Goal: Task Accomplishment & Management: Manage account settings

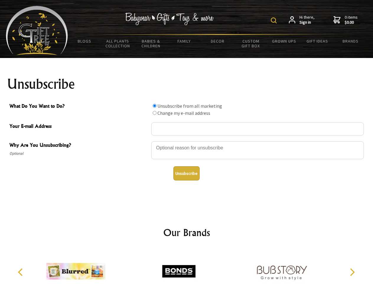
click at [275, 20] on img at bounding box center [274, 20] width 6 height 6
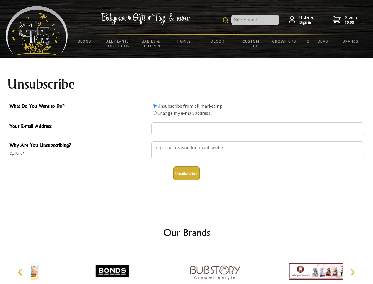
click at [187, 141] on div at bounding box center [257, 151] width 213 height 21
click at [155, 106] on input "What Do You Want to Do?" at bounding box center [155, 106] width 4 height 4
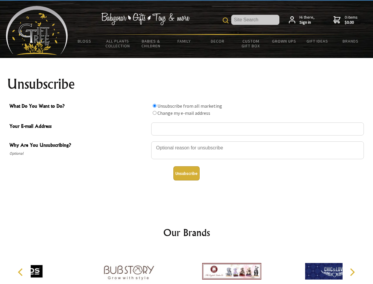
click at [155, 113] on input "What Do You Want to Do?" at bounding box center [155, 113] width 4 height 4
radio input "true"
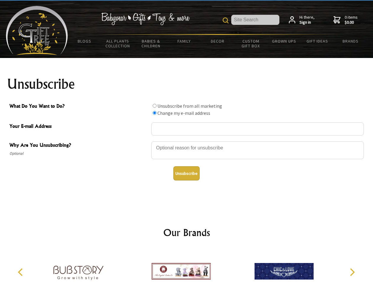
click at [187, 173] on button "Unsubscribe" at bounding box center [187, 173] width 26 height 14
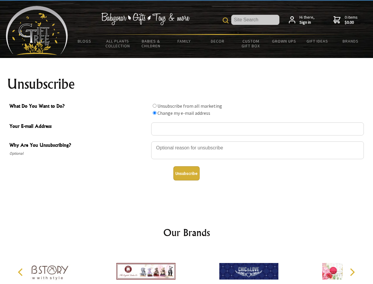
click at [21, 272] on icon "Previous" at bounding box center [21, 272] width 8 height 8
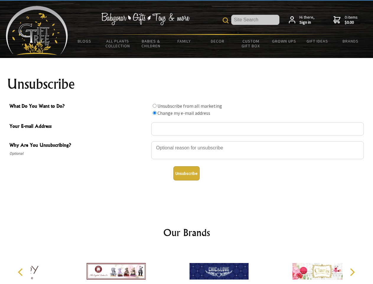
click at [352, 272] on icon "Next" at bounding box center [352, 272] width 8 height 8
